Goal: Information Seeking & Learning: Learn about a topic

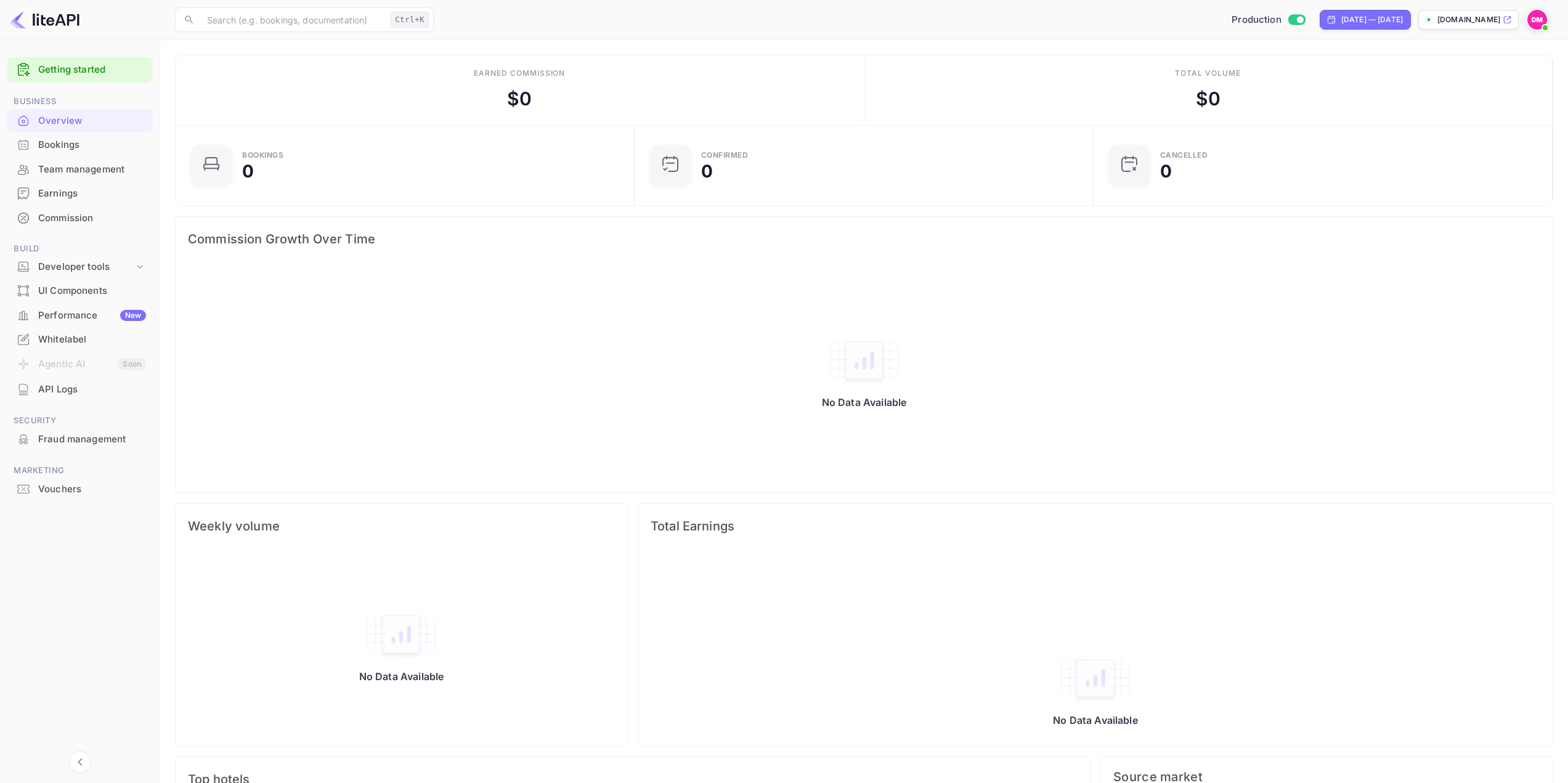
click at [63, 145] on div "Bookings" at bounding box center [92, 146] width 108 height 14
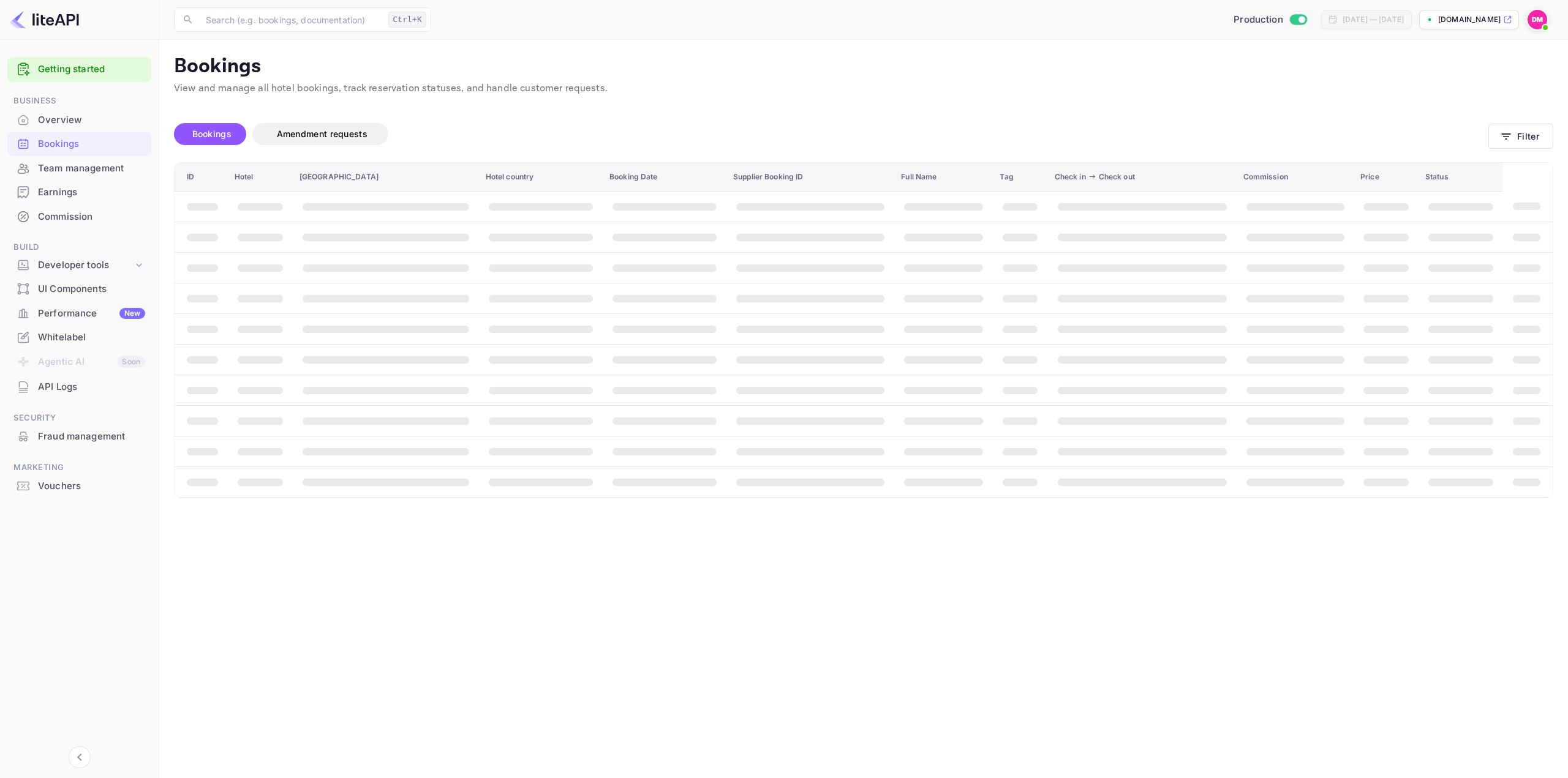
click at [67, 268] on div "Developer tools" at bounding box center [86, 265] width 95 height 14
click at [64, 303] on p "API Keys" at bounding box center [61, 305] width 36 height 13
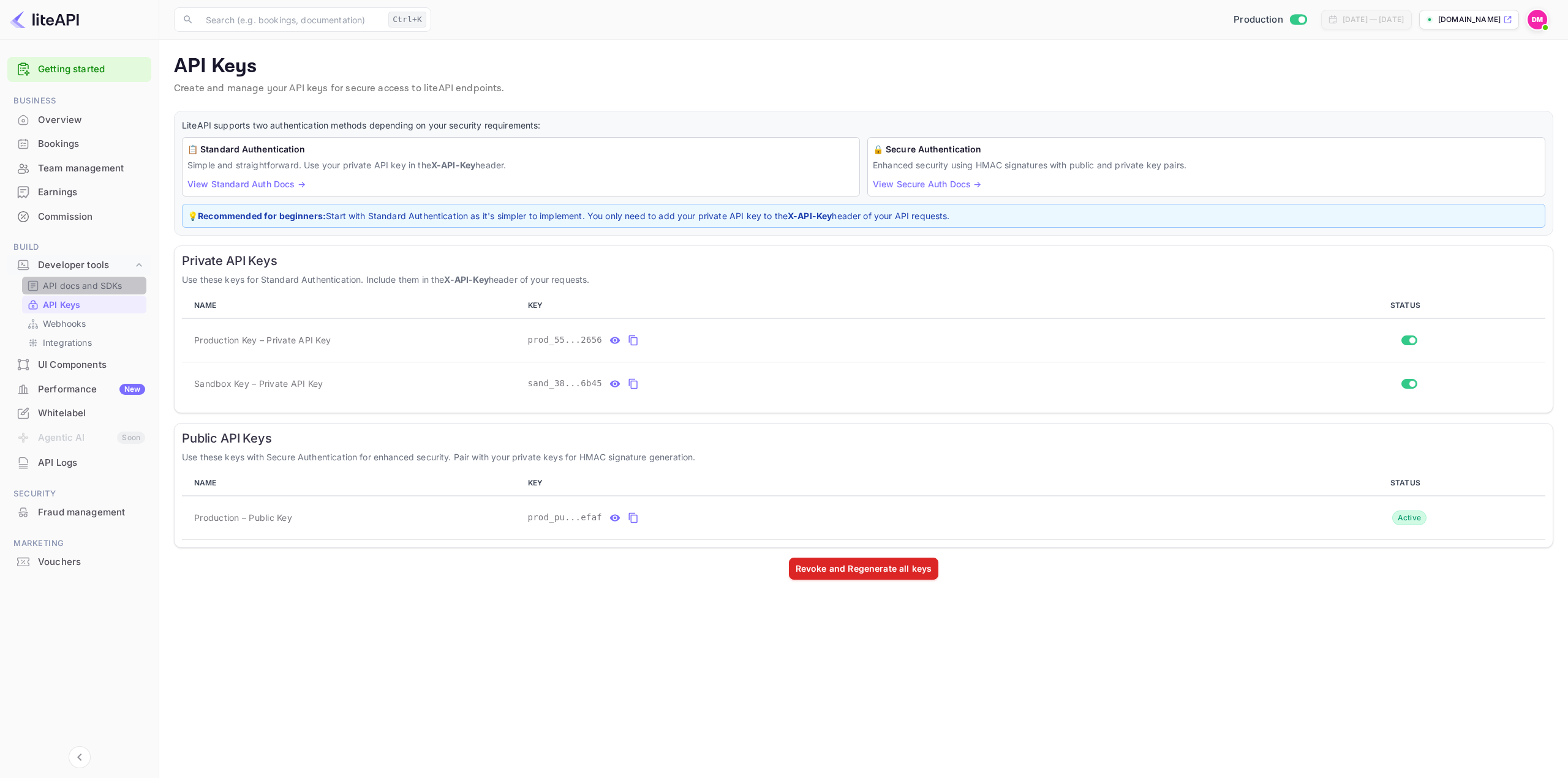
click at [64, 291] on p "API docs and SDKs" at bounding box center [82, 286] width 80 height 13
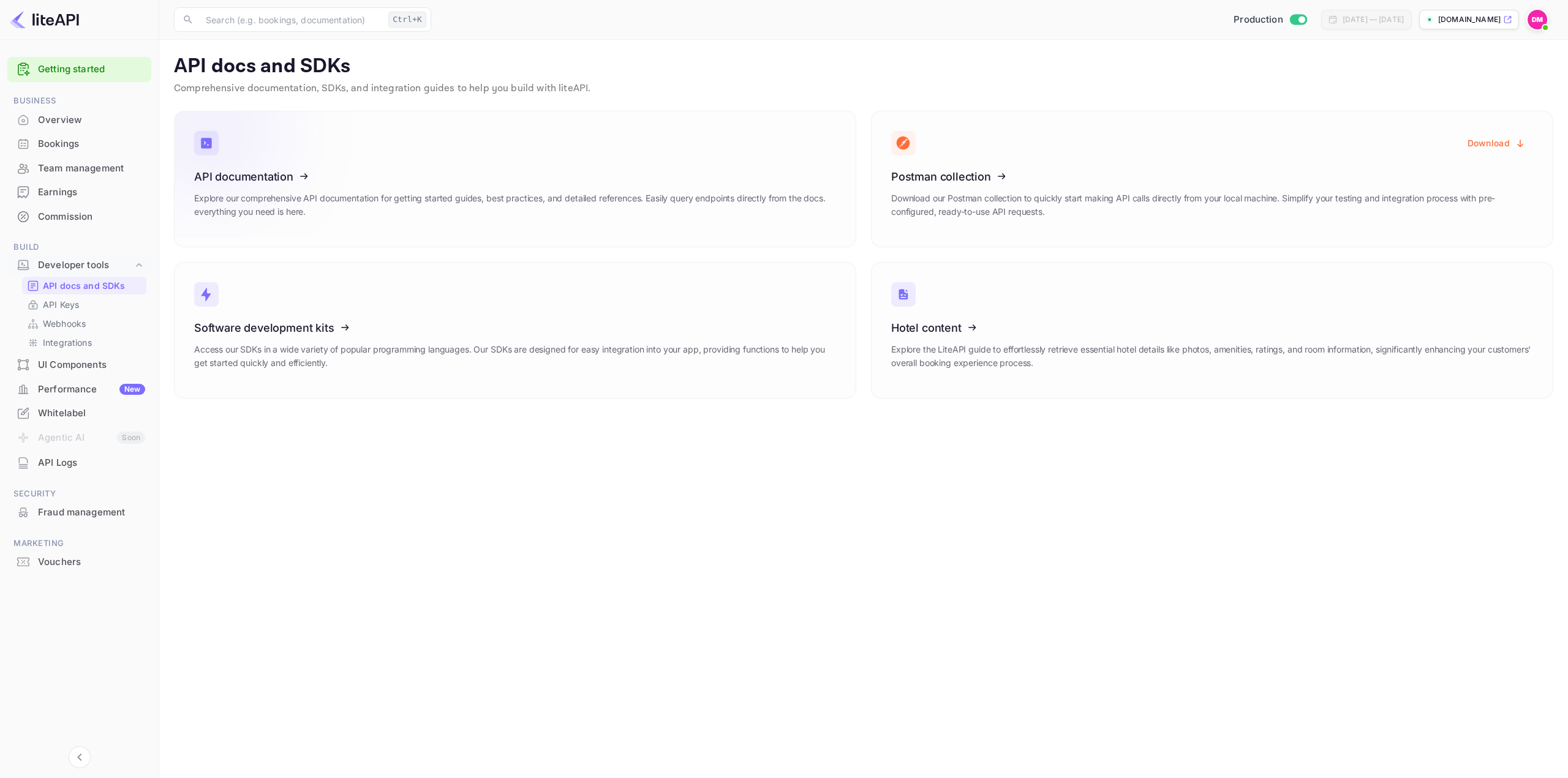
click at [274, 182] on icon at bounding box center [270, 174] width 191 height 126
